Goal: Task Accomplishment & Management: Use online tool/utility

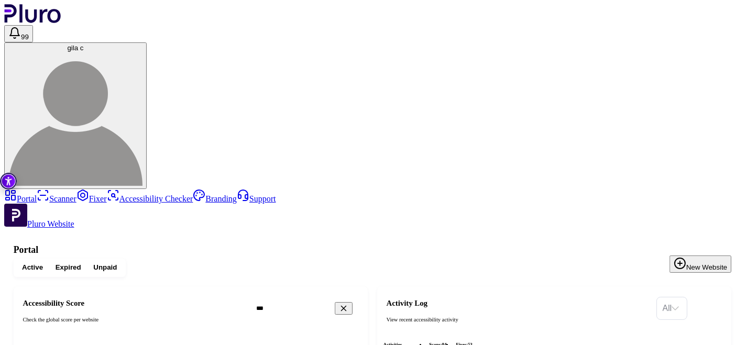
click at [48, 194] on link "Scanner" at bounding box center [57, 198] width 40 height 9
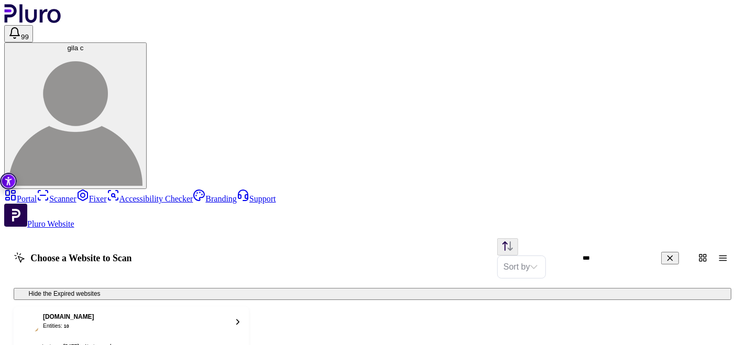
click at [242, 343] on ul "Last scan : [DATE] Next scan : n/a" at bounding box center [131, 347] width 223 height 8
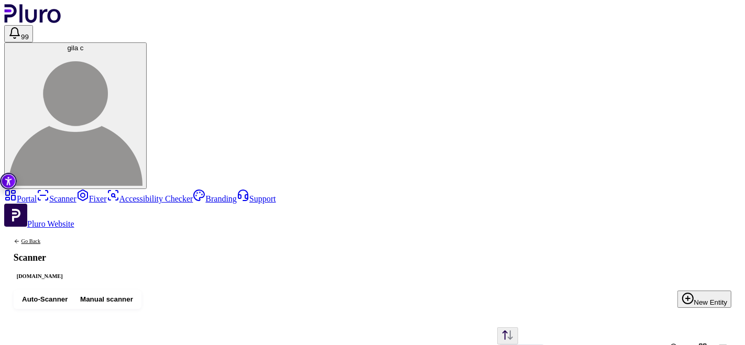
click at [432, 327] on div "Sort by" at bounding box center [407, 347] width 648 height 40
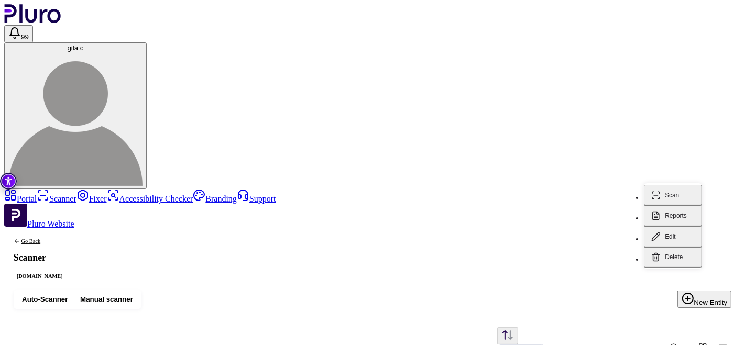
click at [676, 205] on button "Reports" at bounding box center [673, 215] width 58 height 21
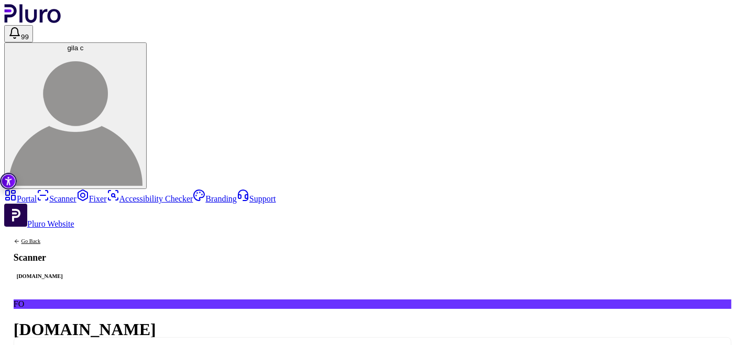
drag, startPoint x: 520, startPoint y: 49, endPoint x: 570, endPoint y: 53, distance: 50.5
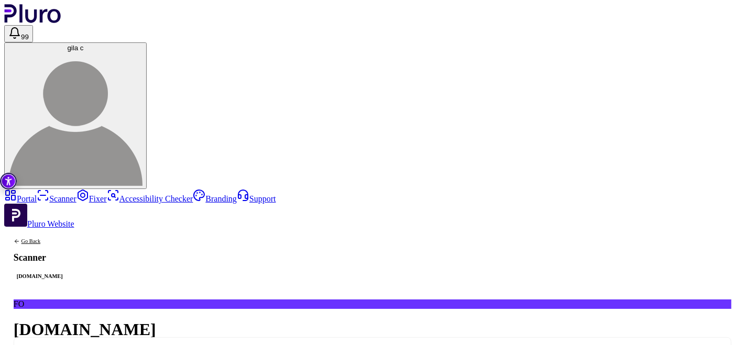
drag, startPoint x: 410, startPoint y: 56, endPoint x: 442, endPoint y: 54, distance: 32.0
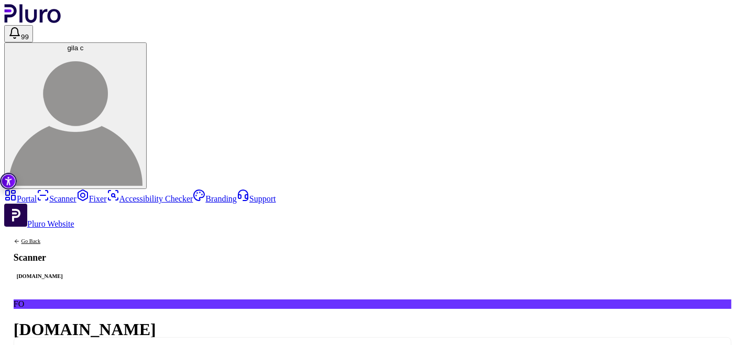
drag, startPoint x: 529, startPoint y: 58, endPoint x: 546, endPoint y: 54, distance: 16.5
